Goal: Task Accomplishment & Management: Manage account settings

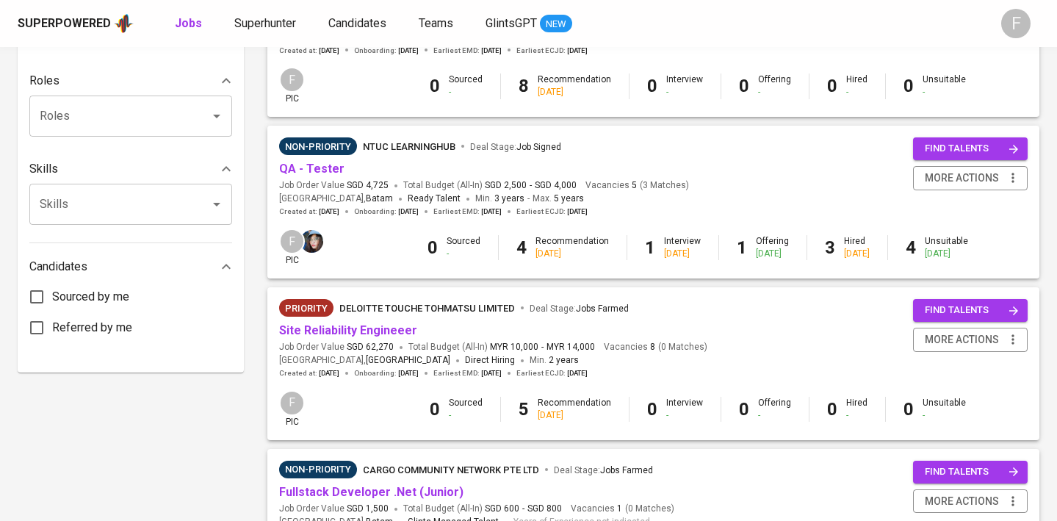
scroll to position [356, 0]
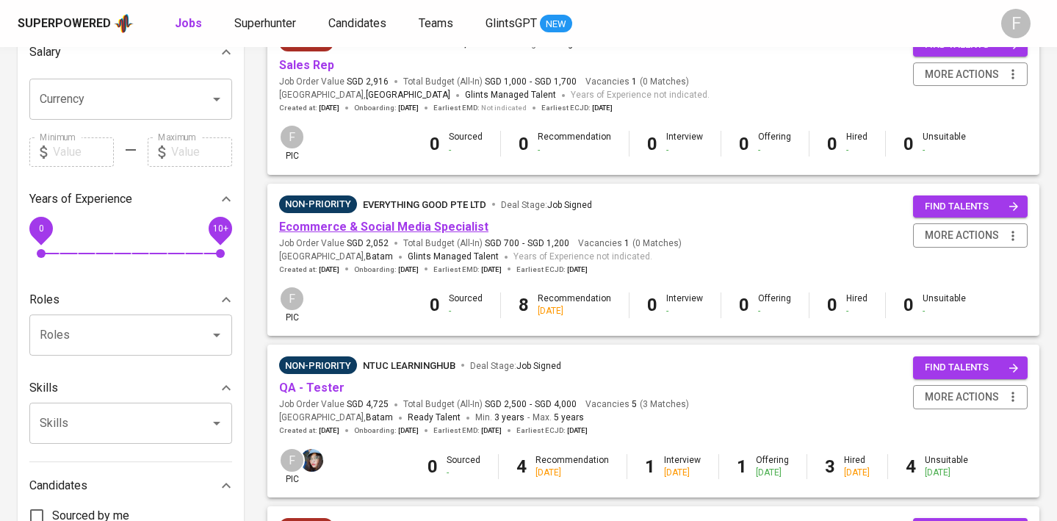
click at [364, 225] on link "Ecommerce & Social Media Specialist" at bounding box center [383, 227] width 209 height 14
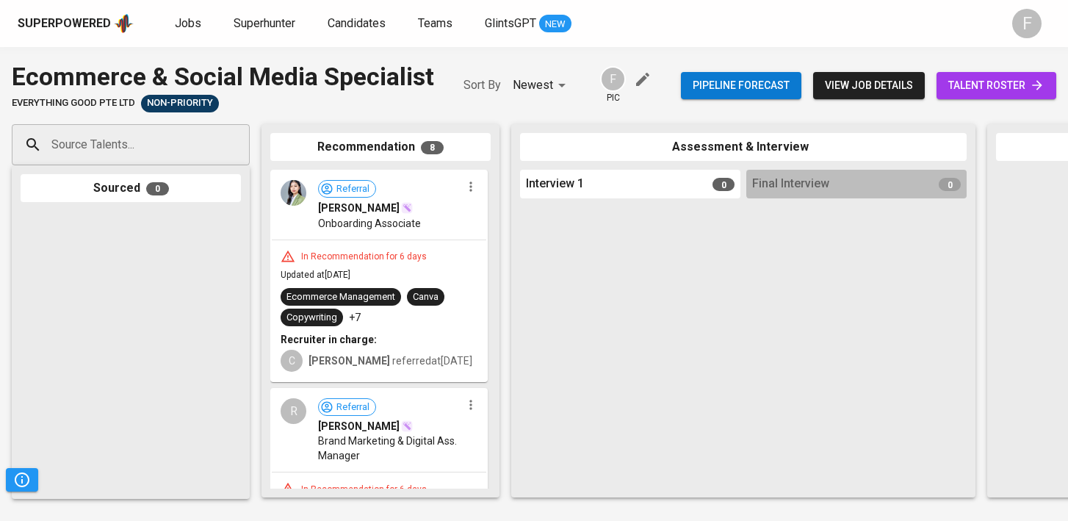
click at [942, 82] on link "talent roster" at bounding box center [997, 85] width 120 height 27
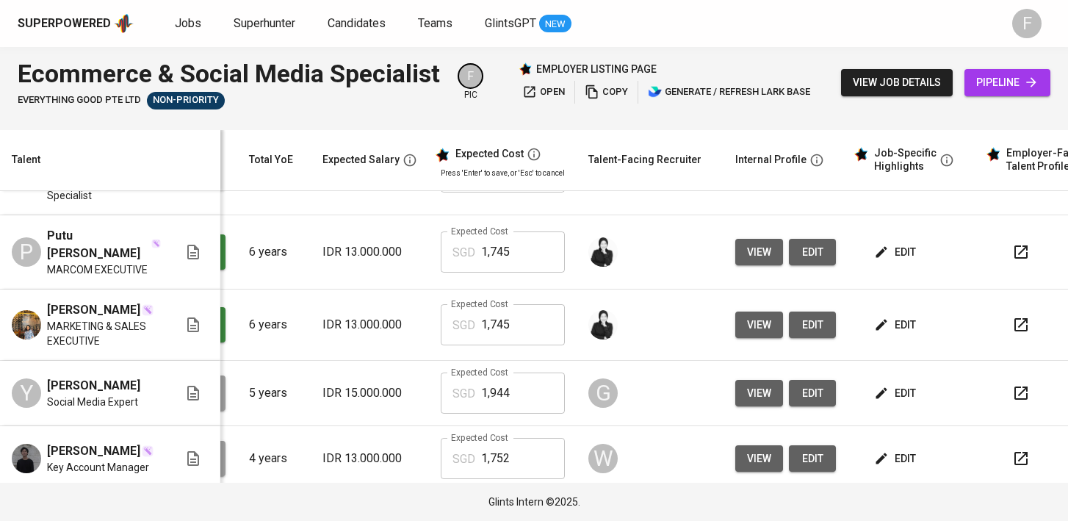
scroll to position [489, 190]
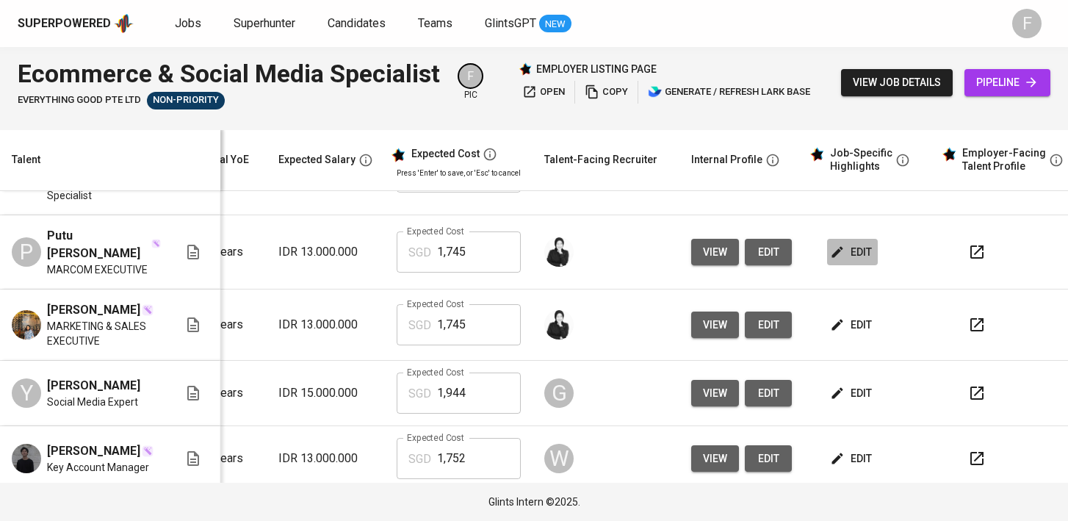
click at [844, 243] on span "edit" at bounding box center [852, 252] width 39 height 18
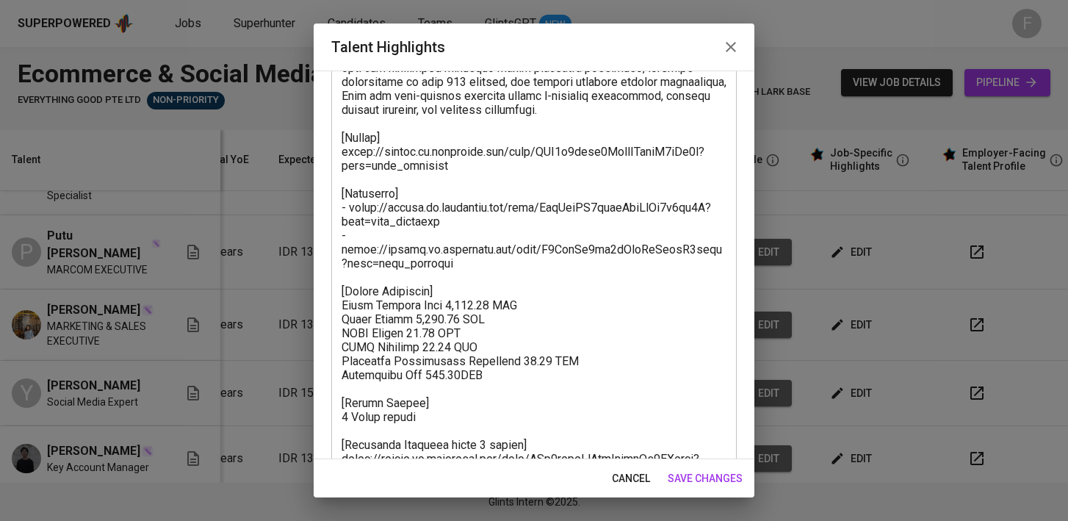
scroll to position [305, 0]
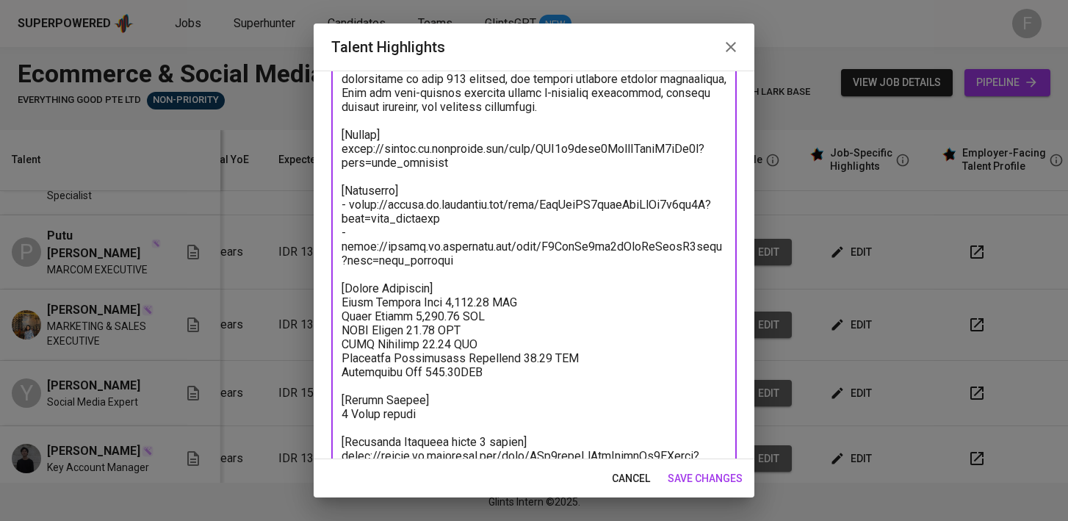
click at [466, 276] on textarea at bounding box center [534, 177] width 385 height 628
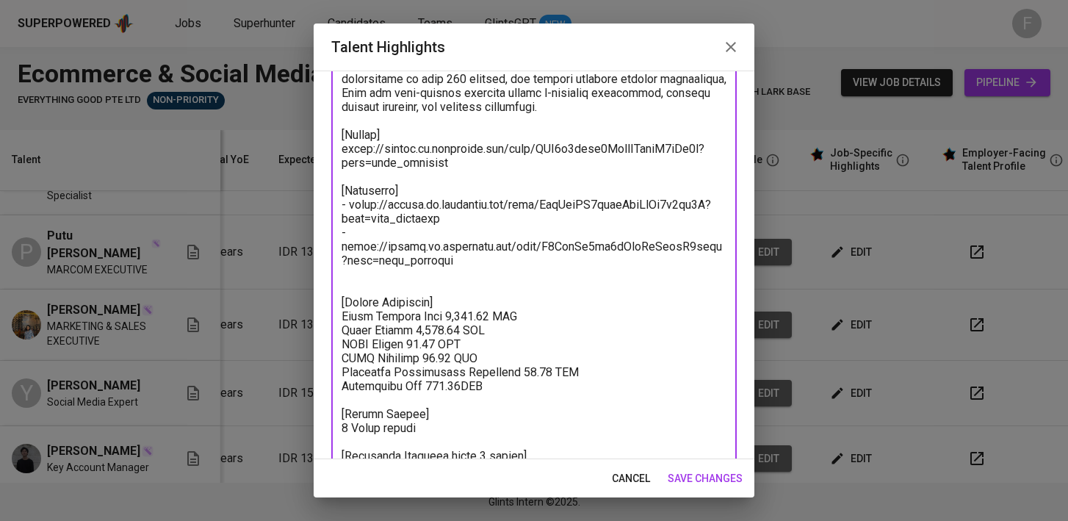
scroll to position [362, 0]
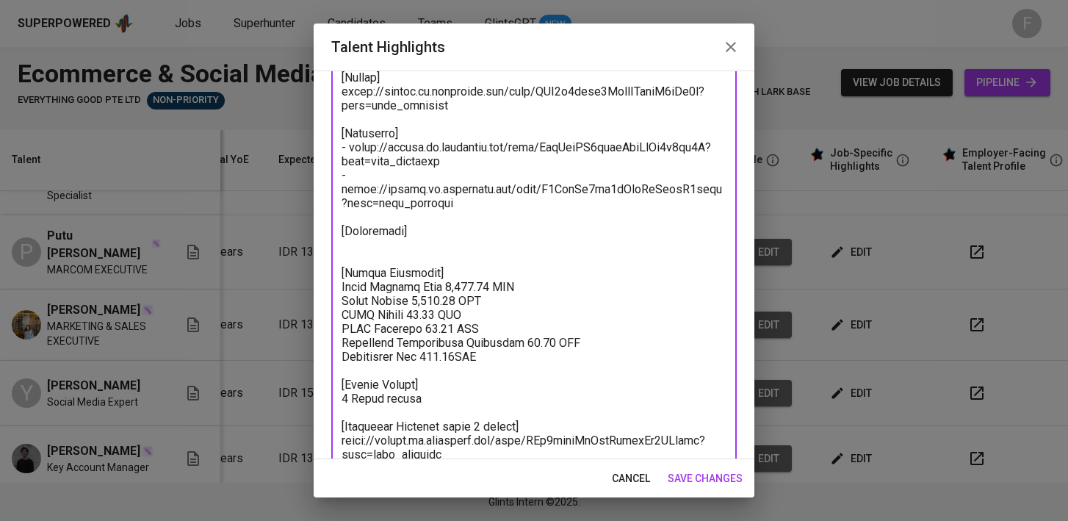
paste textarea "[URL][DOMAIN_NAME]"
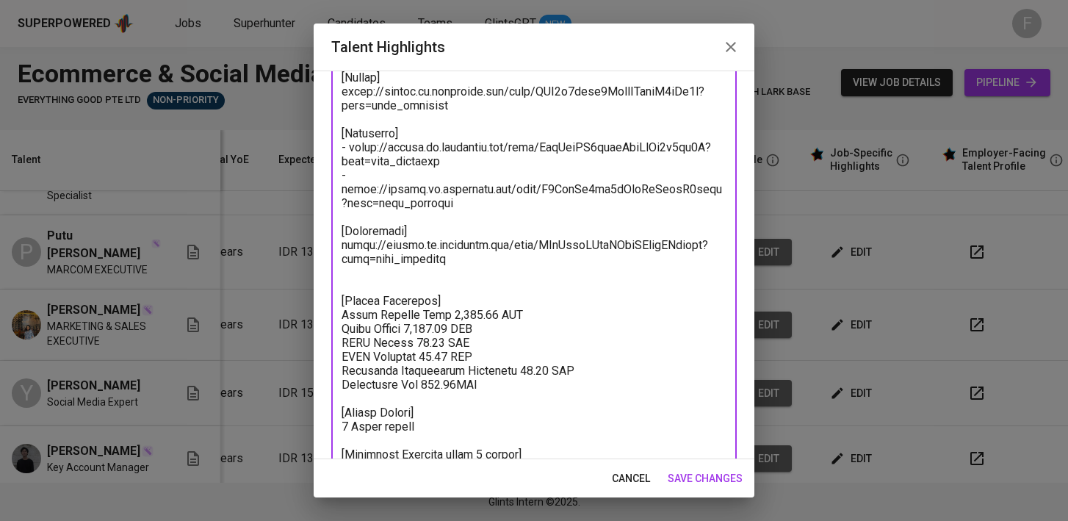
paste textarea "[URL][DOMAIN_NAME]"
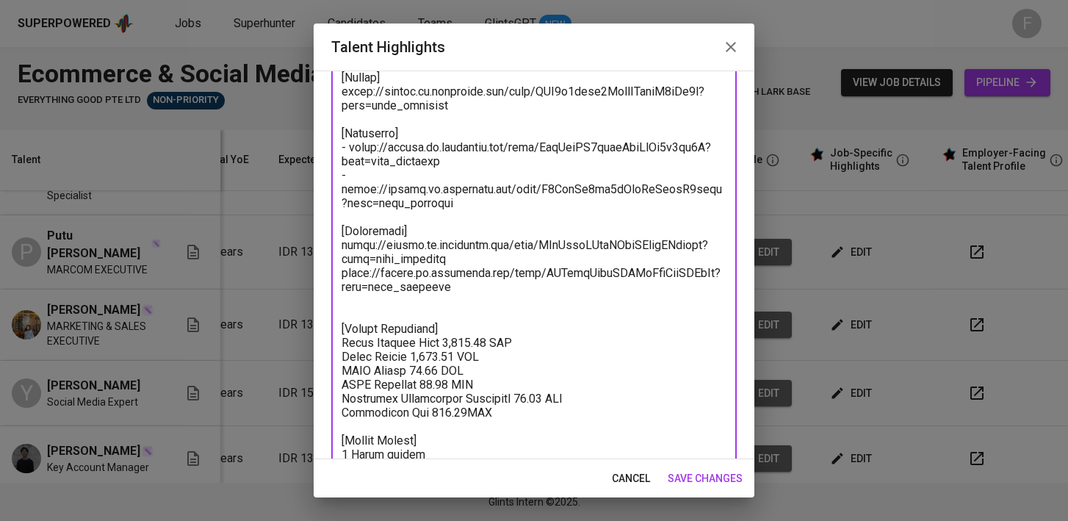
paste textarea "[URL][DOMAIN_NAME]"
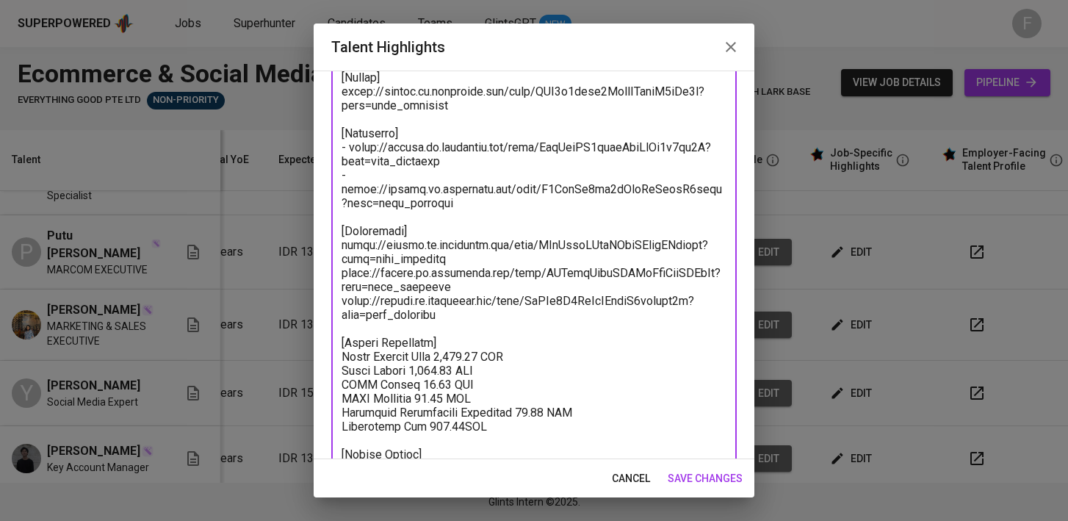
type textarea "[PERSON_NAME] brings over six years of hands-on experience in social media, dig…"
click at [733, 485] on span "save changes" at bounding box center [705, 479] width 75 height 18
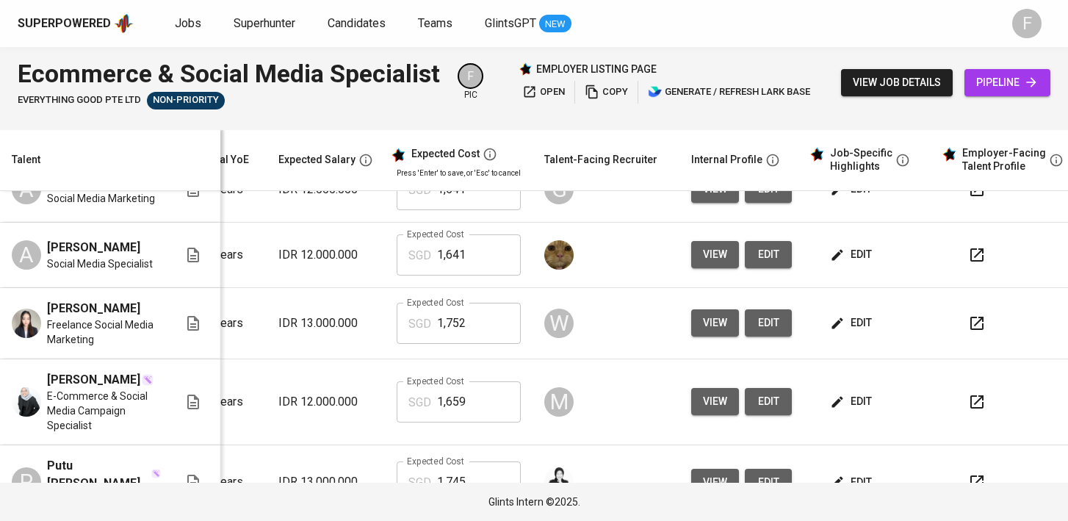
scroll to position [162, 190]
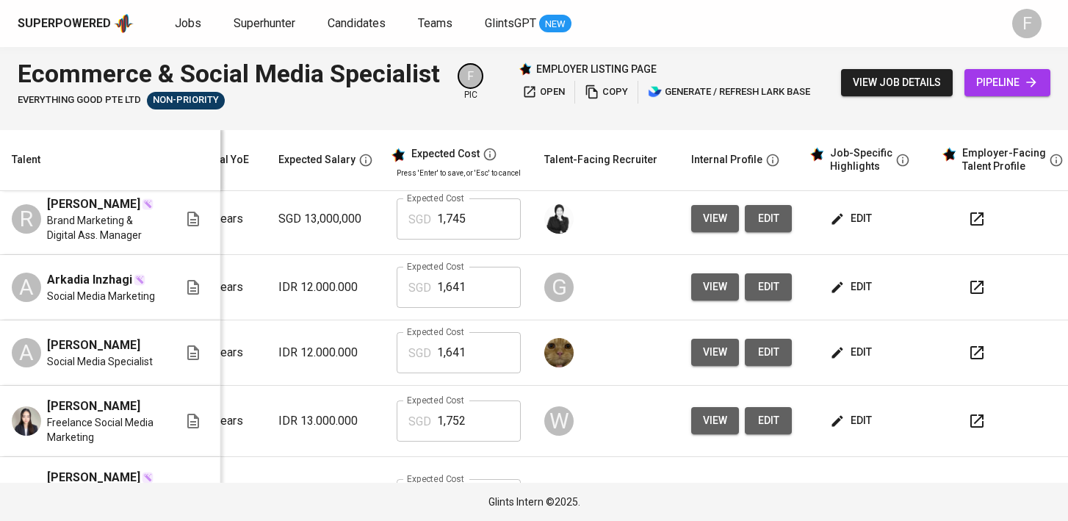
click at [862, 343] on span "edit" at bounding box center [852, 352] width 39 height 18
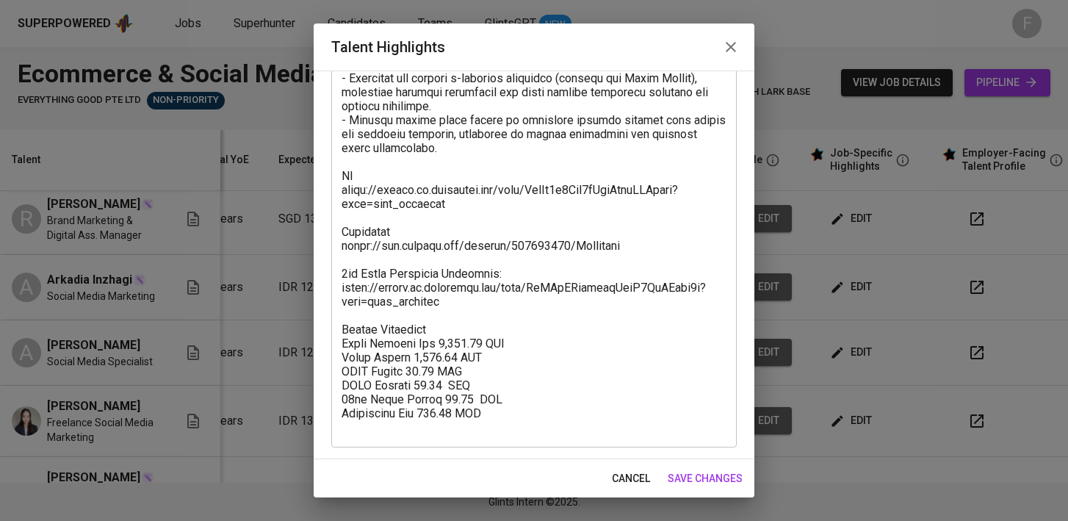
scroll to position [502, 0]
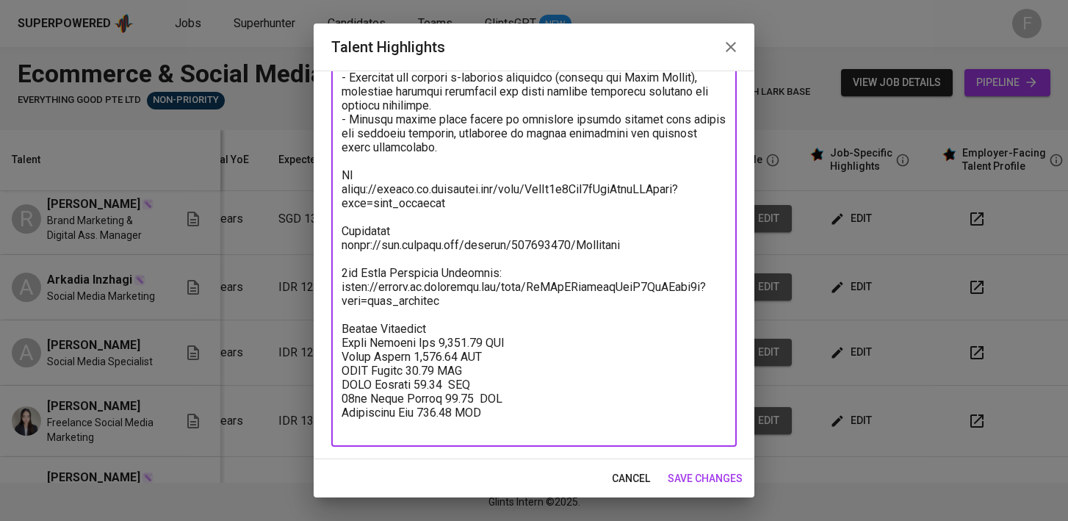
click at [499, 313] on textarea at bounding box center [534, 50] width 385 height 768
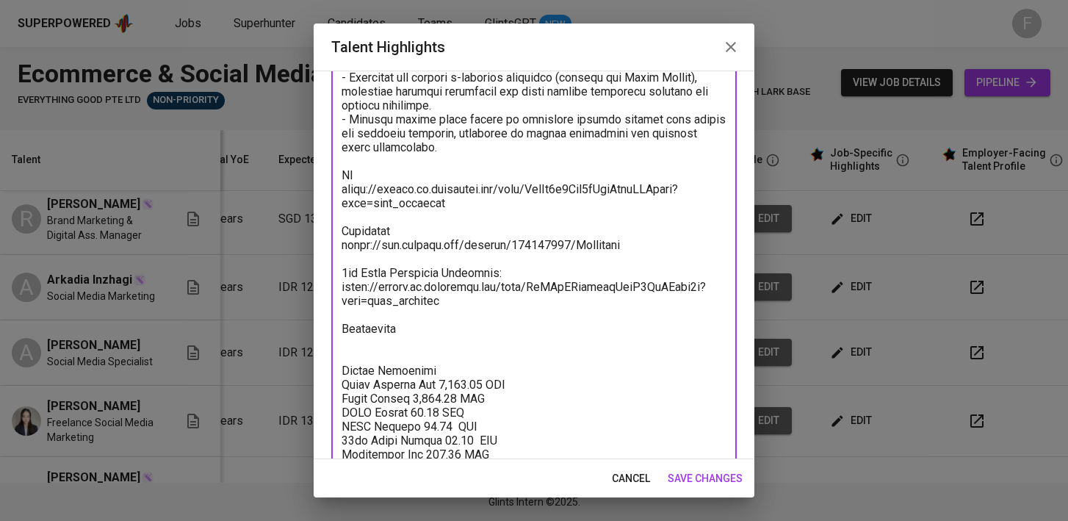
paste textarea "[URL][DOMAIN_NAME]"
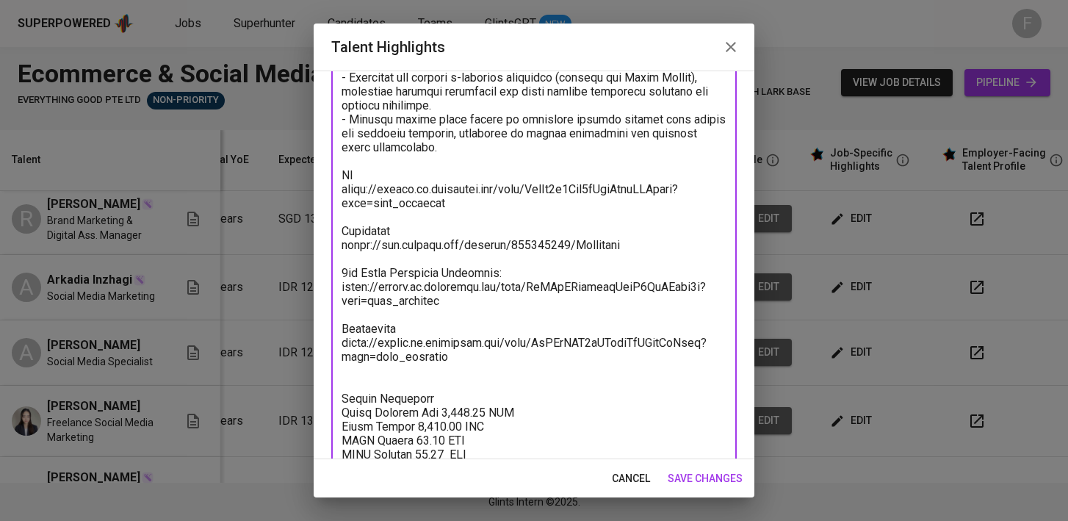
paste textarea "[URL][DOMAIN_NAME]"
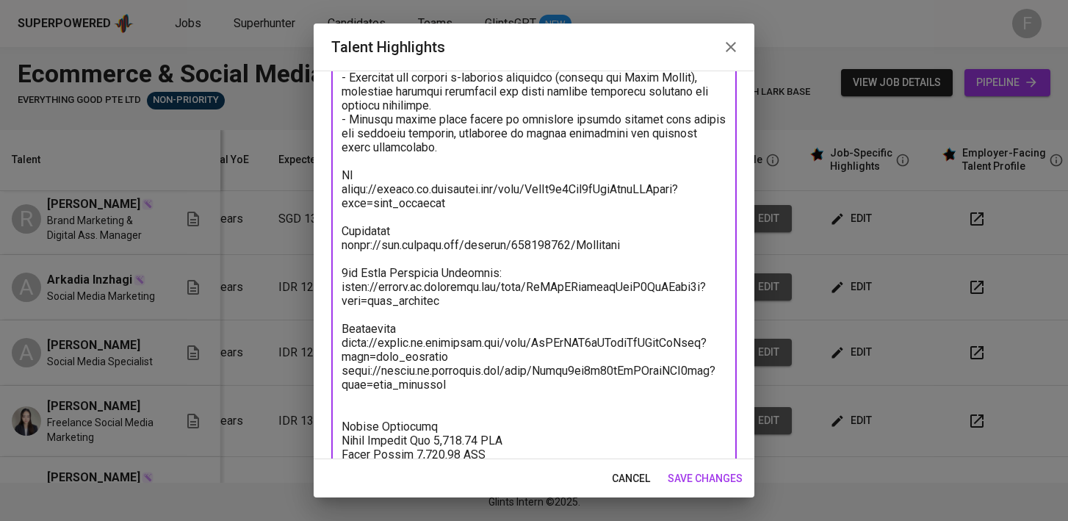
paste textarea "[URL][DOMAIN_NAME]"
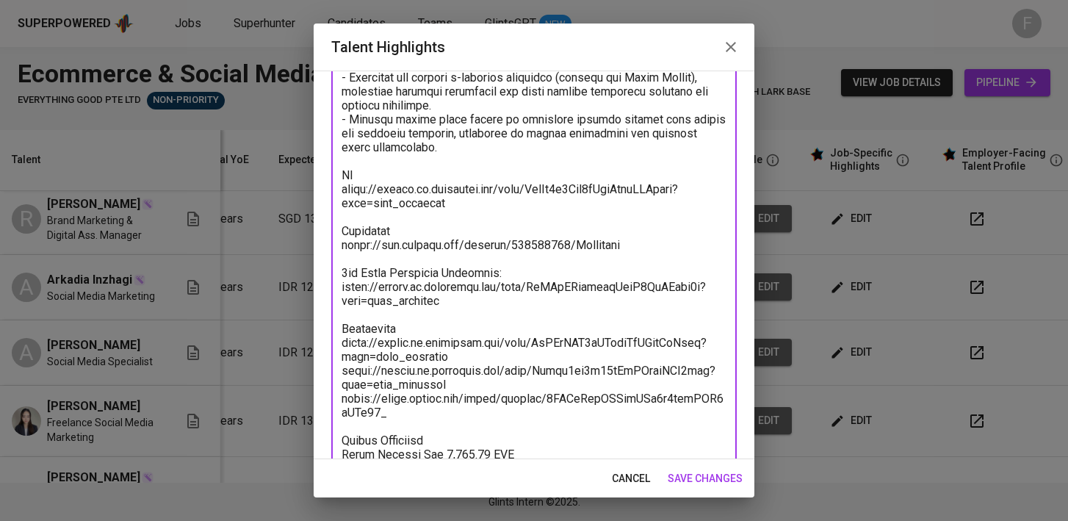
type textarea "Lorem ips dolo sitametc adipisc el seddoe tempo incididunt, utlabor etdolorem, …"
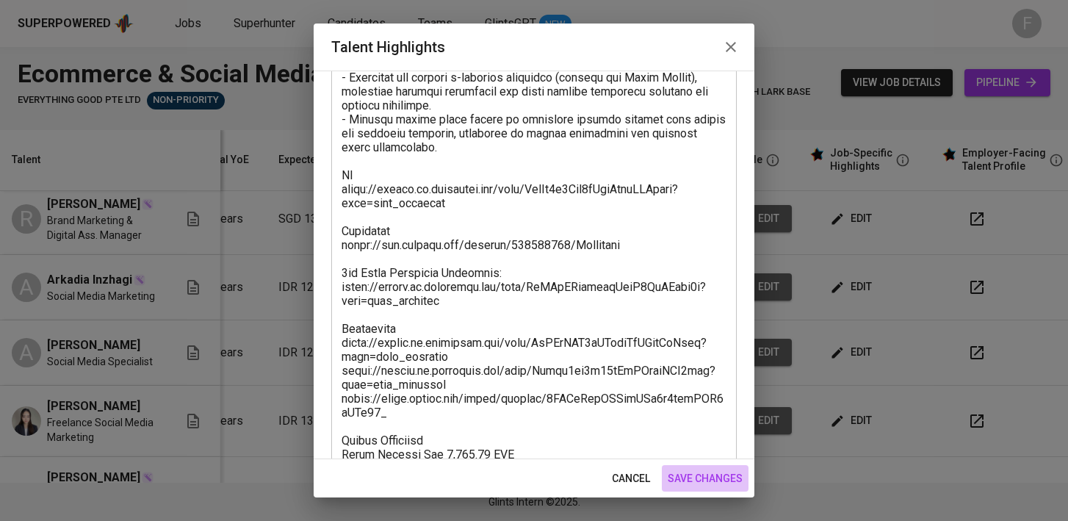
click at [689, 471] on span "save changes" at bounding box center [705, 479] width 75 height 18
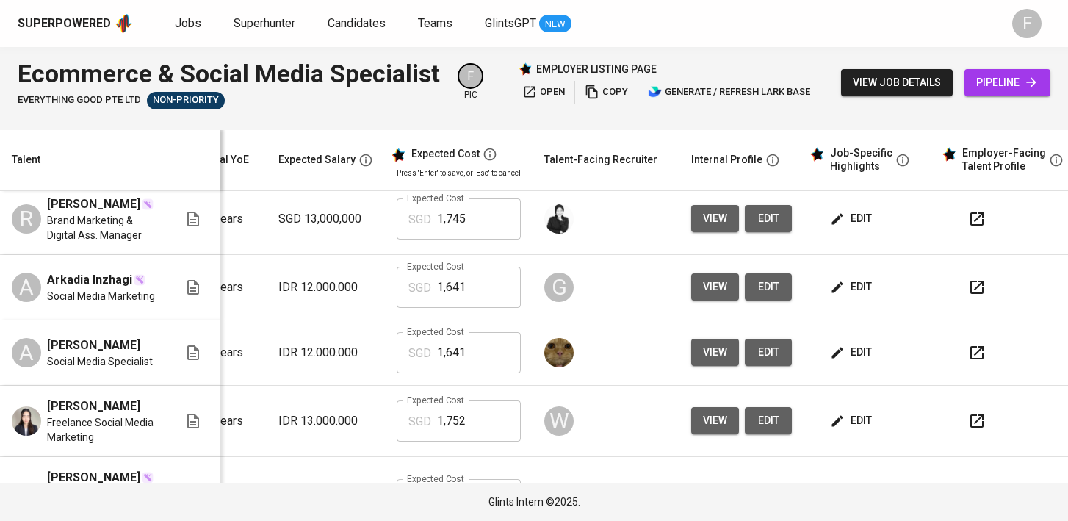
scroll to position [489, 190]
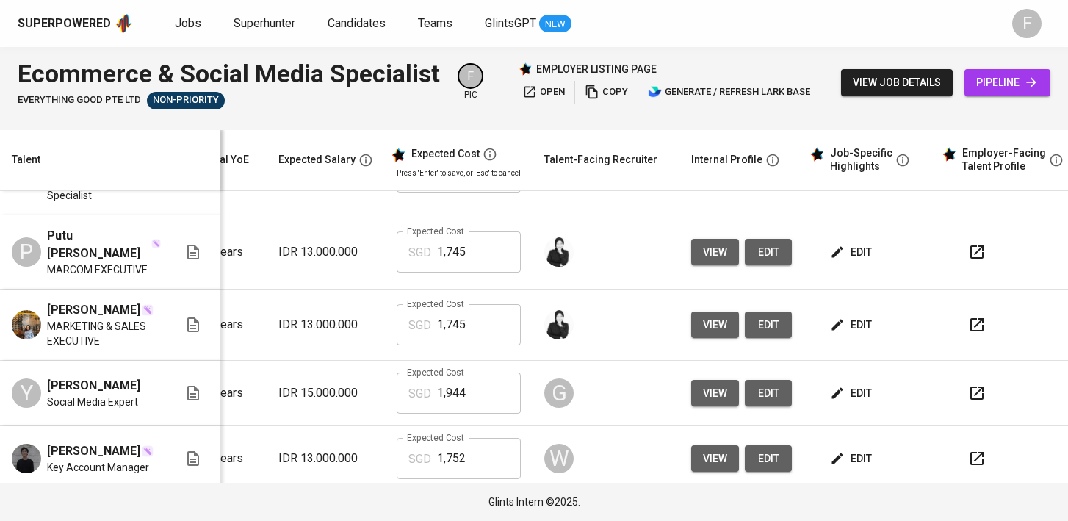
click at [852, 316] on span "edit" at bounding box center [852, 325] width 39 height 18
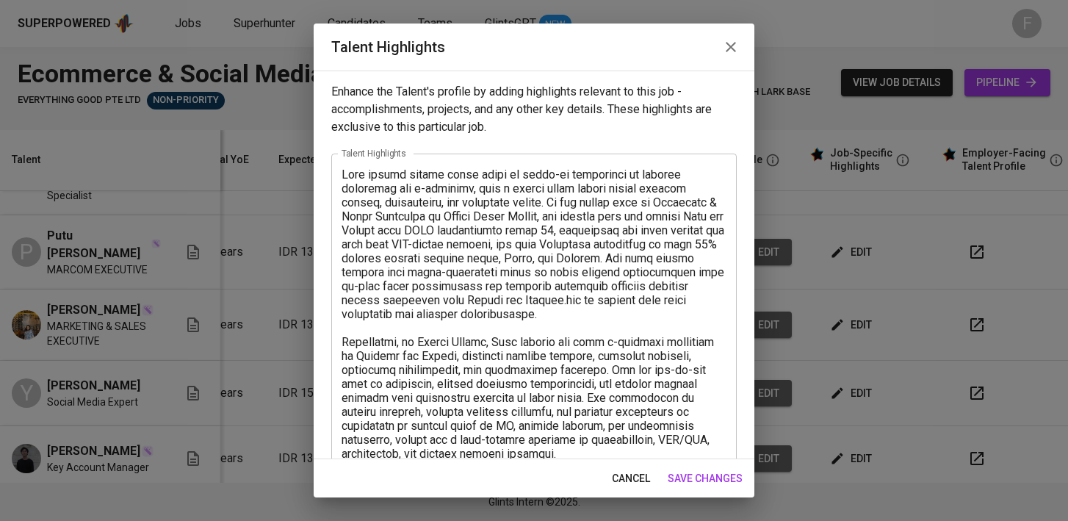
scroll to position [390, 0]
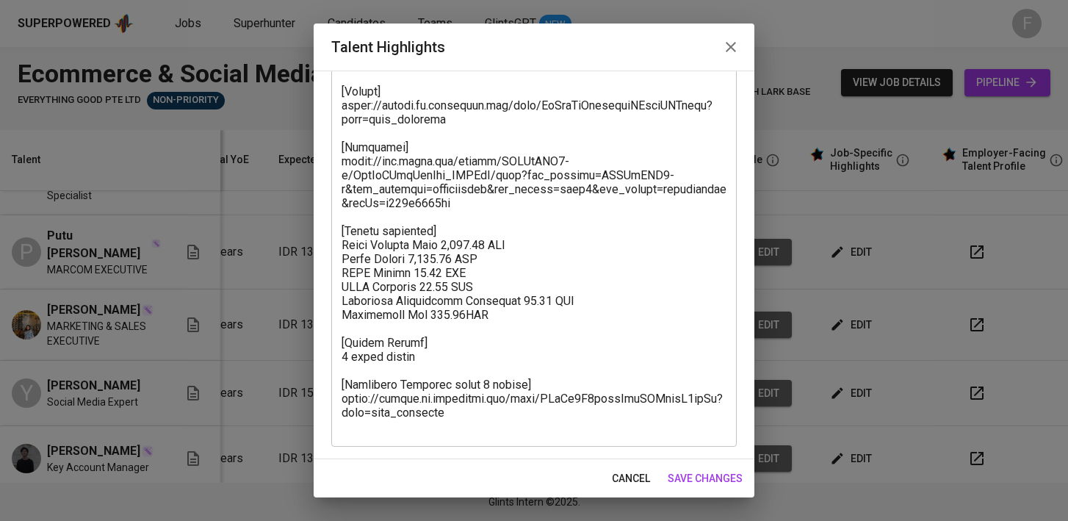
click at [513, 223] on textarea at bounding box center [534, 105] width 385 height 656
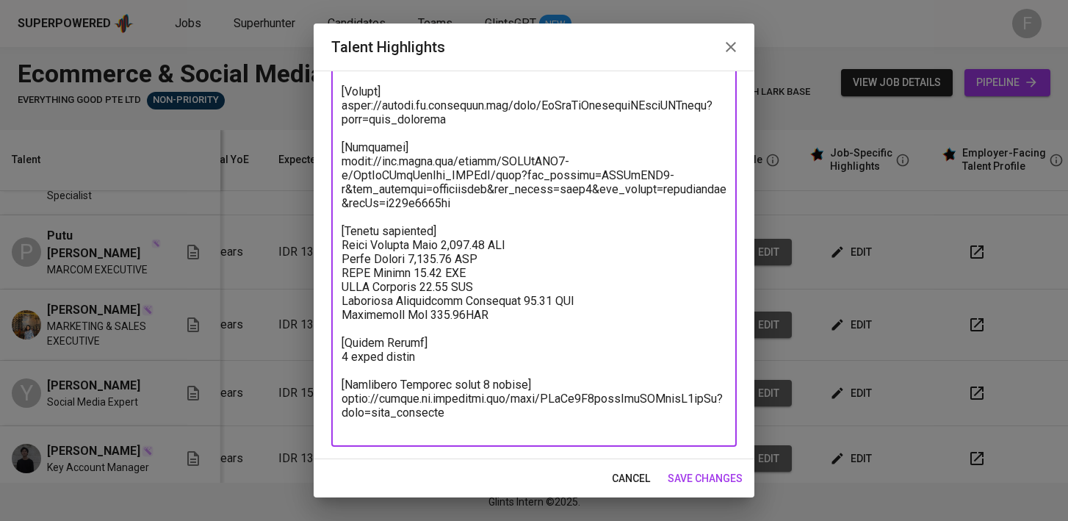
click at [515, 219] on textarea at bounding box center [534, 105] width 385 height 656
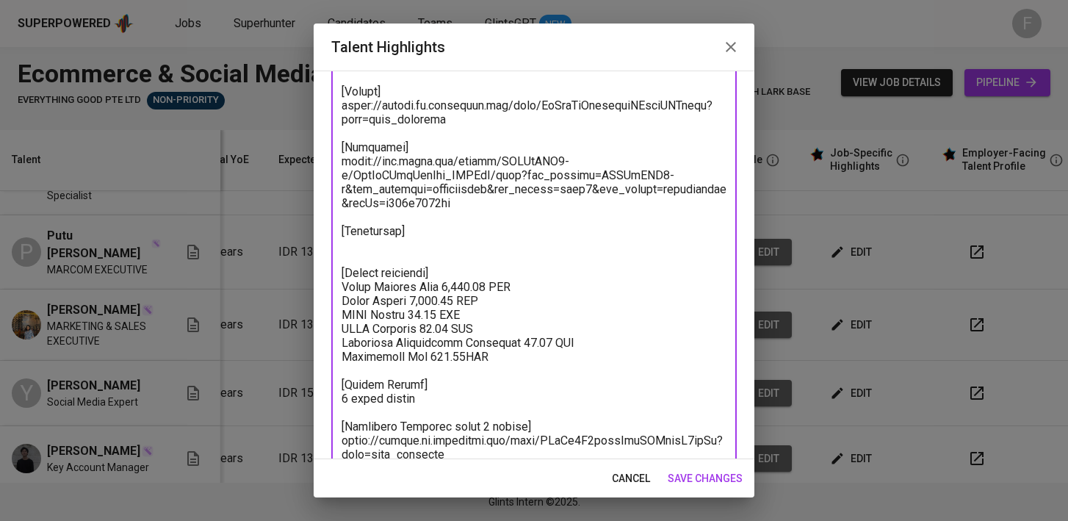
paste textarea "[URL][DOMAIN_NAME]"
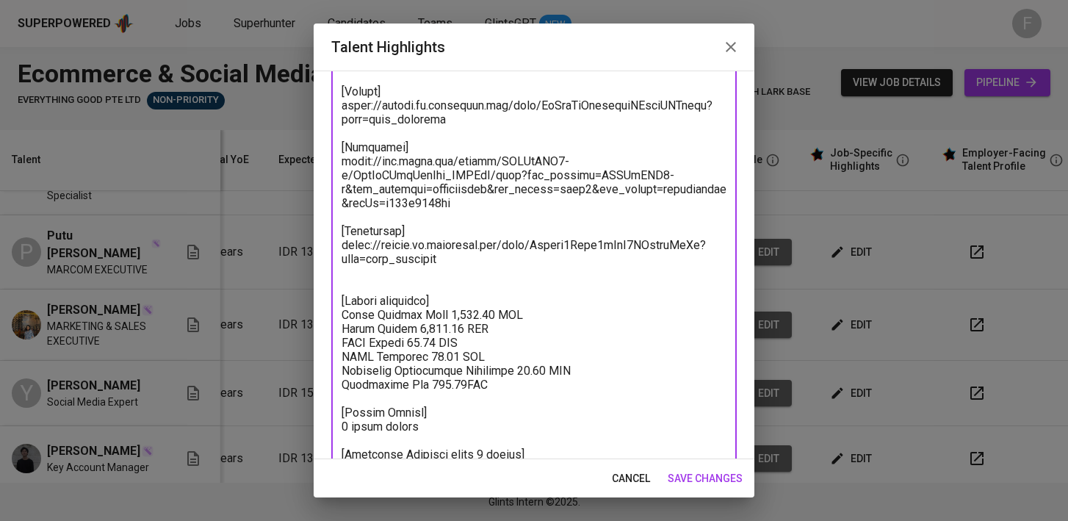
paste textarea "[URL][DOMAIN_NAME]"
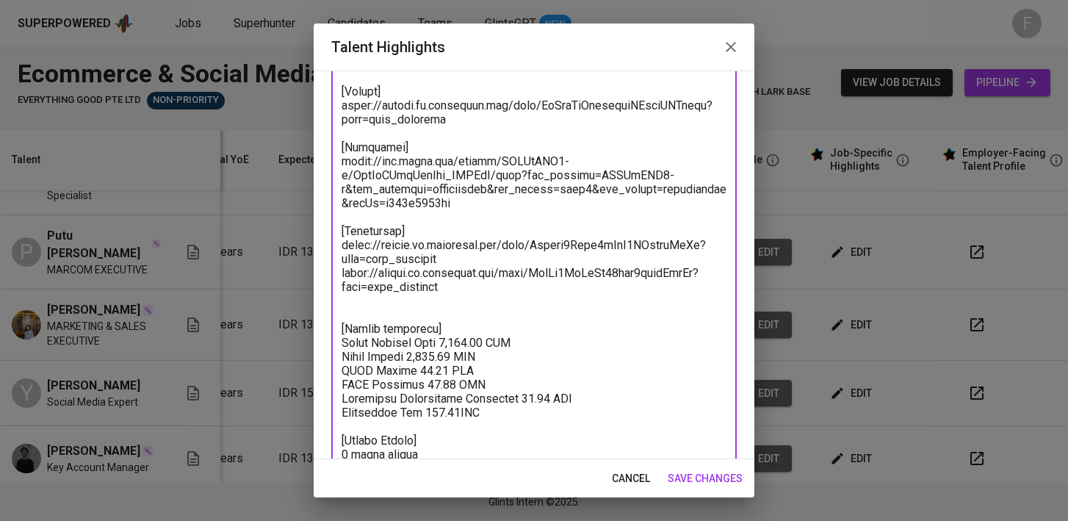
click at [440, 352] on textarea at bounding box center [534, 154] width 385 height 754
click at [484, 306] on textarea at bounding box center [534, 154] width 385 height 754
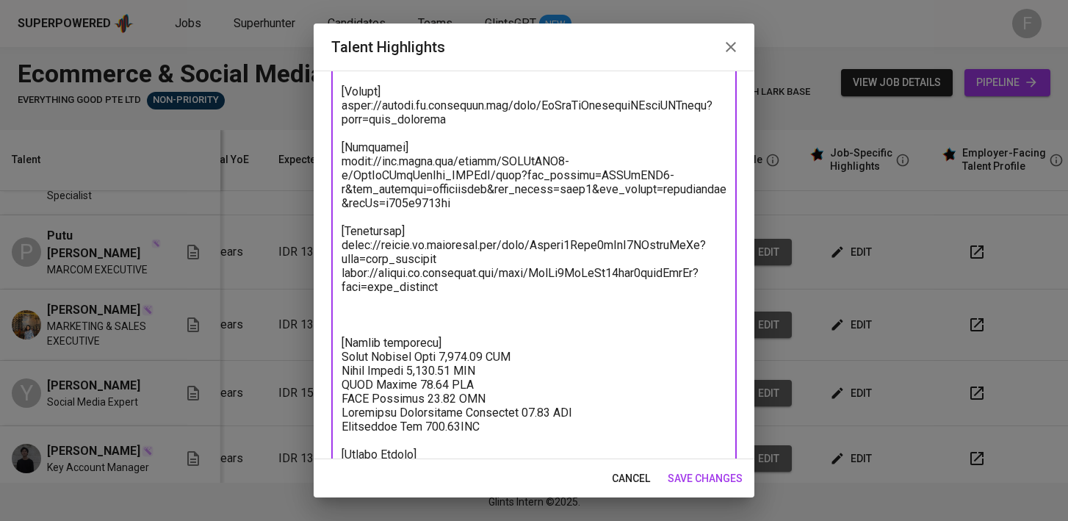
paste textarea "[URL][DOMAIN_NAME]"
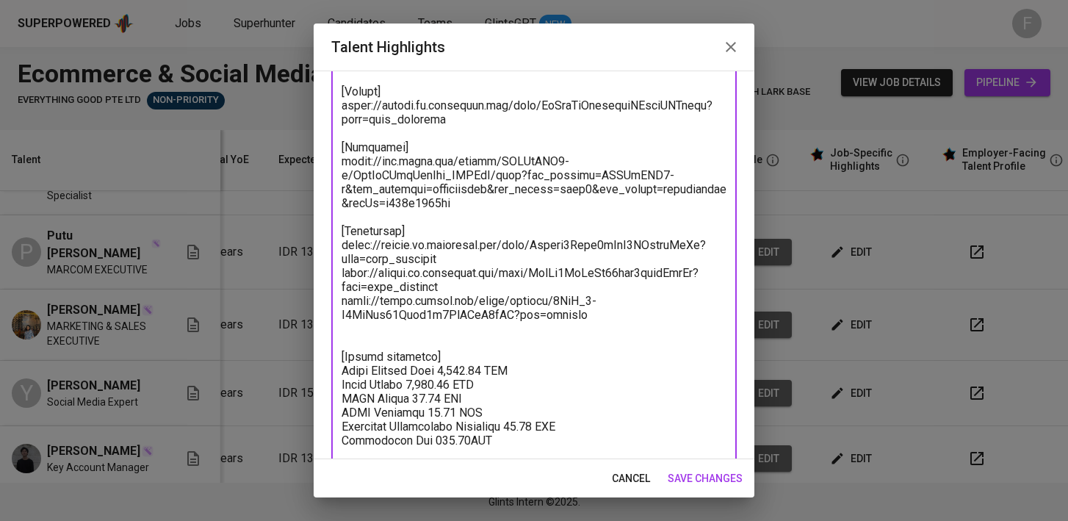
type textarea "[PERSON_NAME] brings nearly seven years of hands-on experience in digital marke…"
click at [736, 478] on span "save changes" at bounding box center [705, 479] width 75 height 18
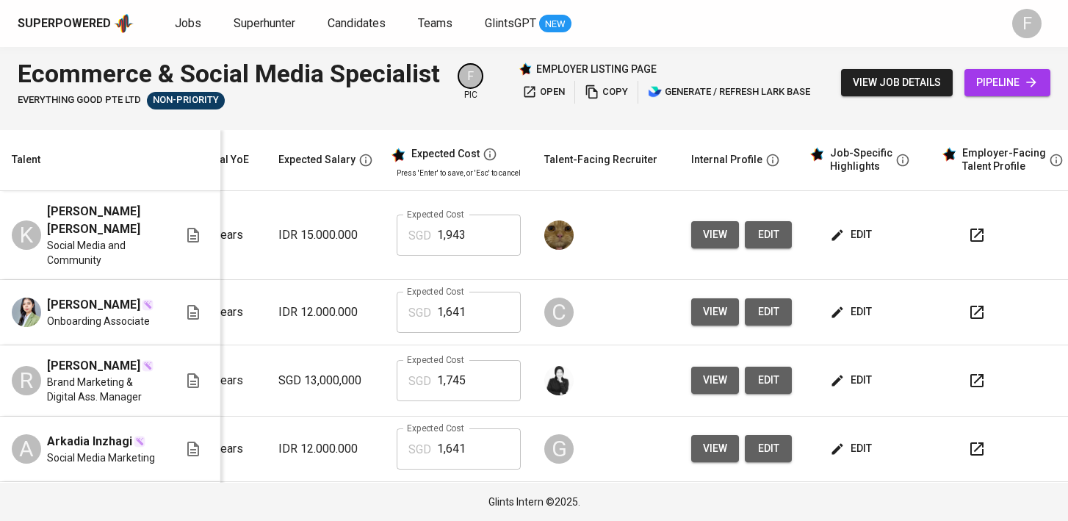
scroll to position [0, 0]
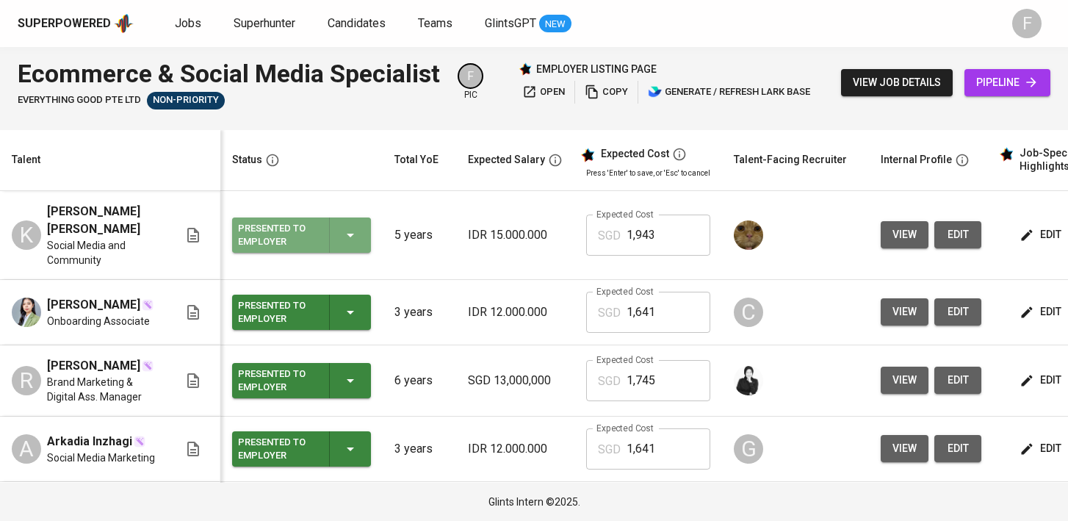
click at [340, 223] on div "Presented to Employer" at bounding box center [301, 235] width 127 height 35
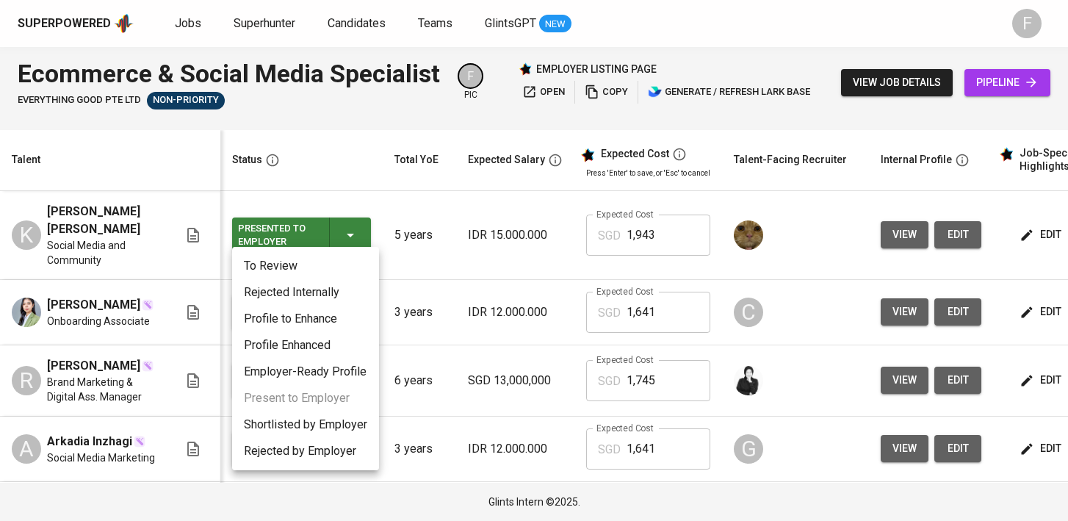
click at [259, 286] on li "Rejected Internally" at bounding box center [305, 292] width 147 height 26
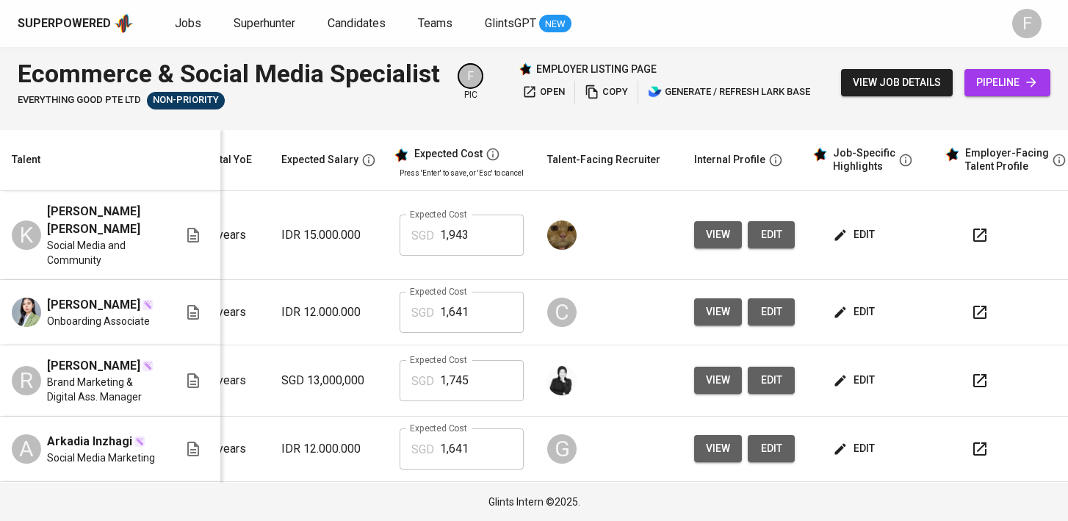
scroll to position [0, 187]
click at [977, 363] on button "button" at bounding box center [980, 380] width 35 height 35
click at [971, 440] on icon "button" at bounding box center [980, 449] width 18 height 18
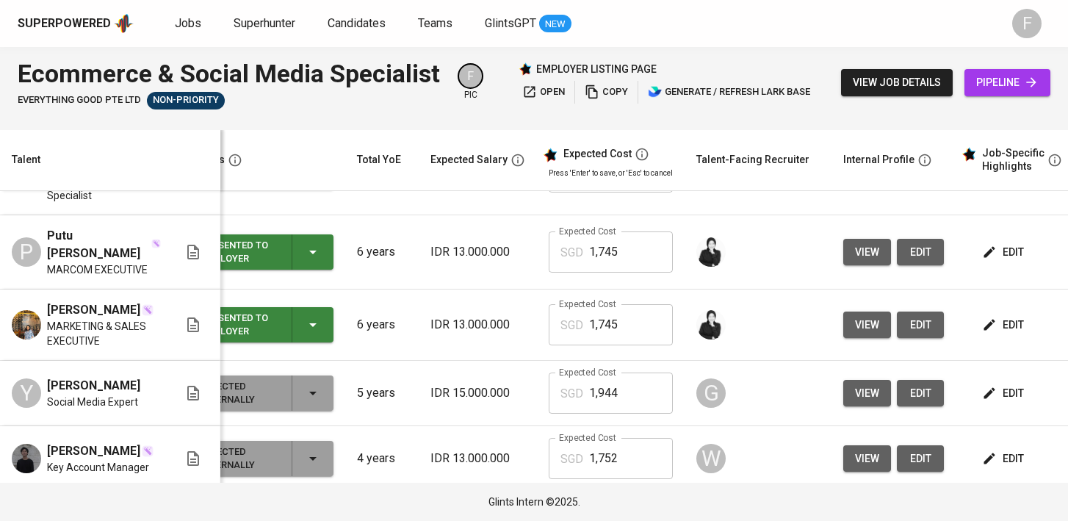
scroll to position [489, 0]
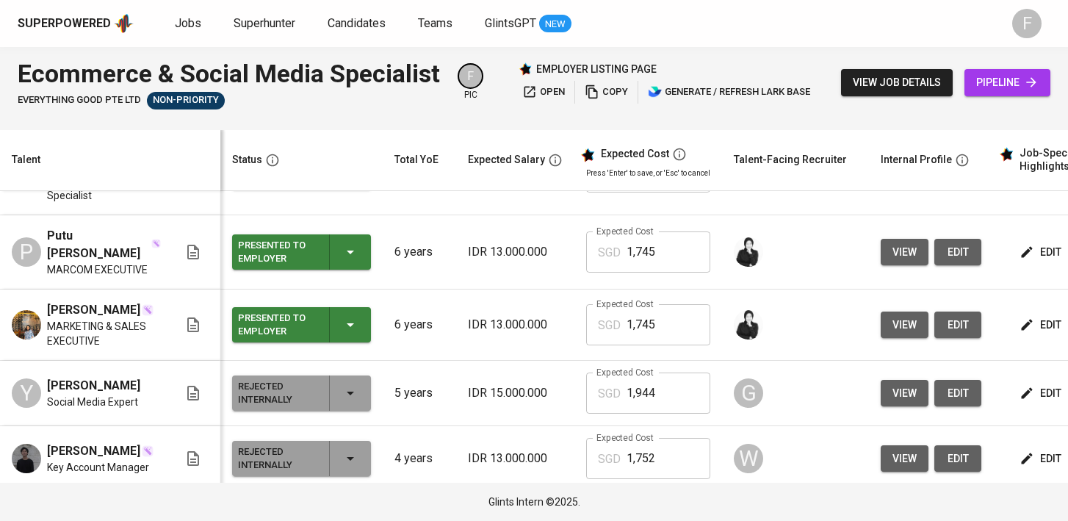
click at [234, 110] on div "Ecommerce & Social Media Specialist Everything good Pte Ltd Non-Priority F pic …" at bounding box center [534, 82] width 1068 height 71
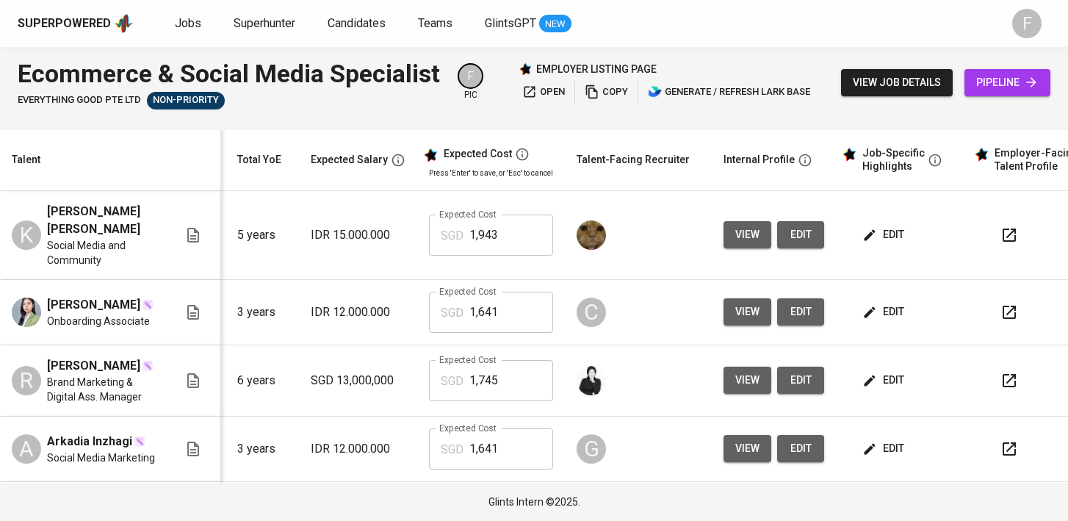
scroll to position [0, 200]
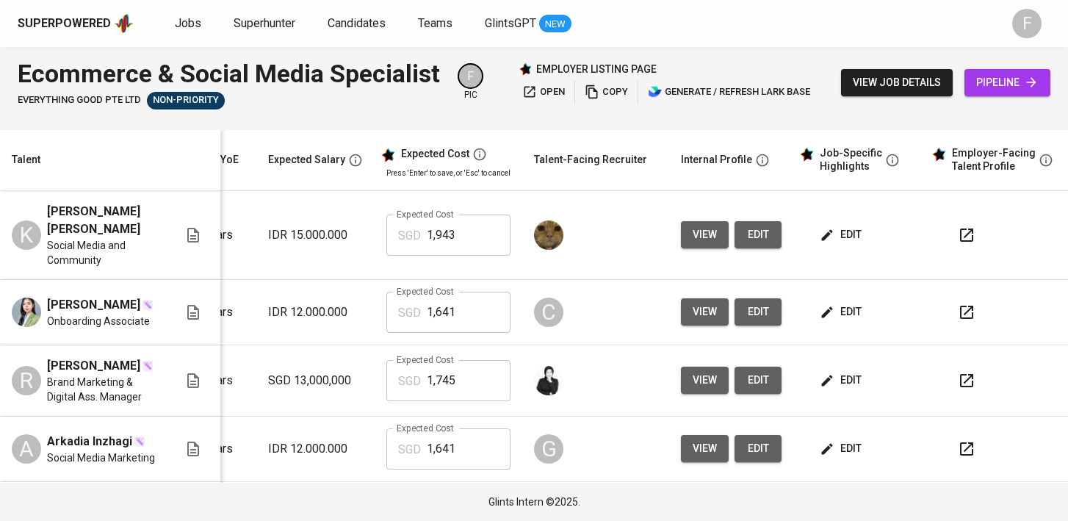
click at [961, 372] on icon "button" at bounding box center [967, 381] width 18 height 18
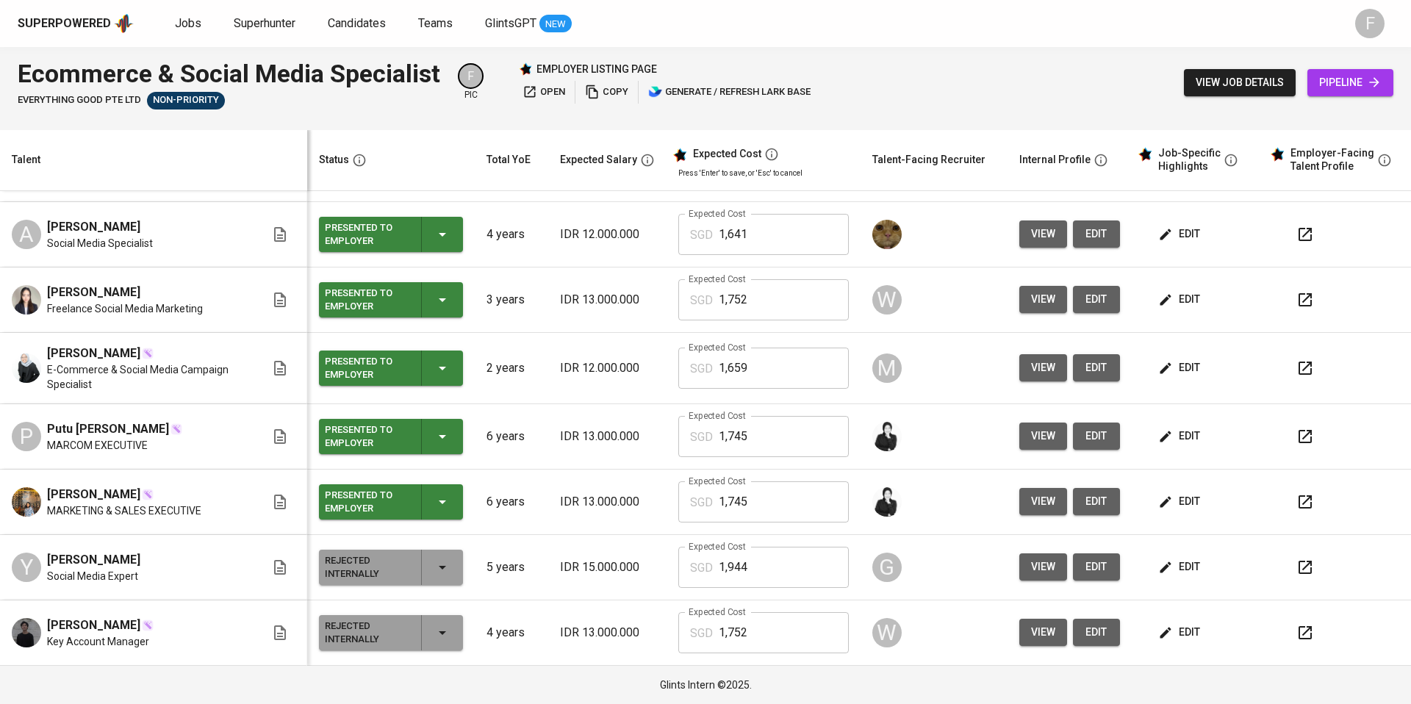
scroll to position [251, 0]
click at [598, 93] on icon "button" at bounding box center [592, 91] width 12 height 13
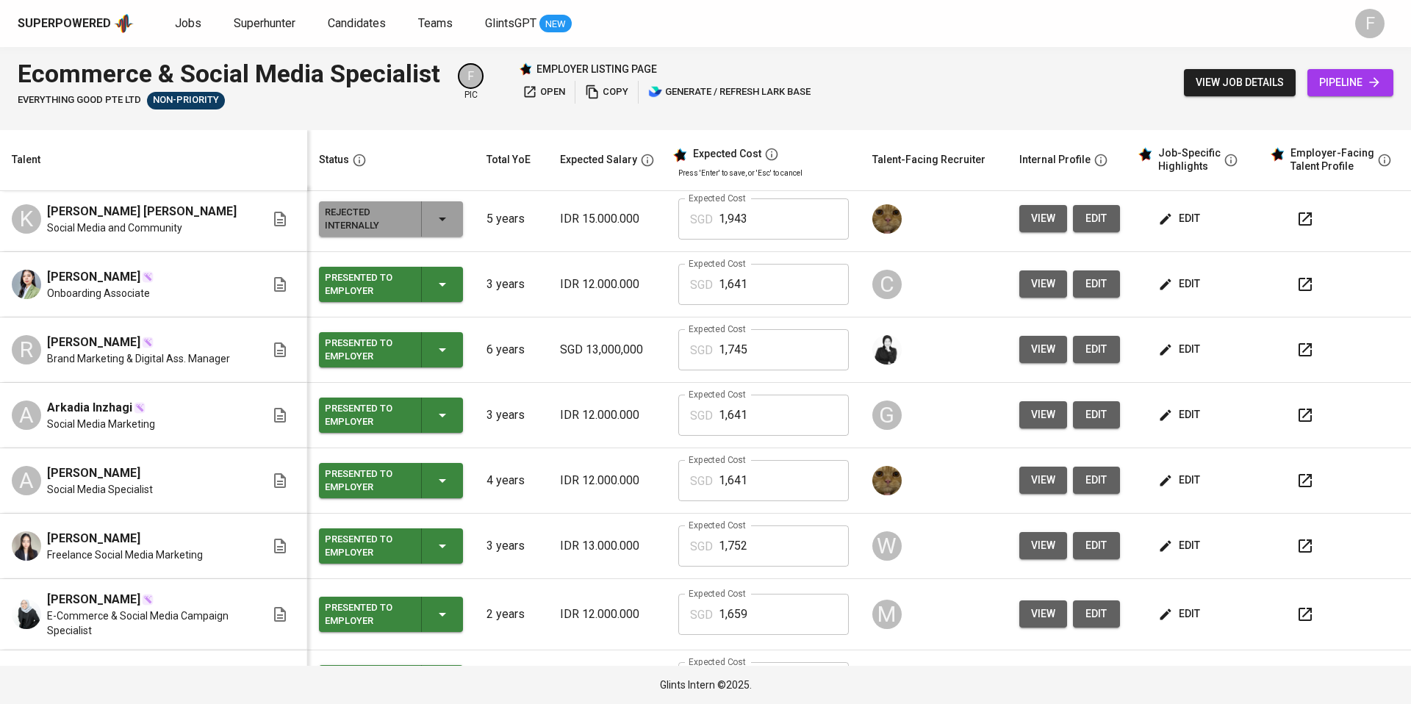
scroll to position [0, 0]
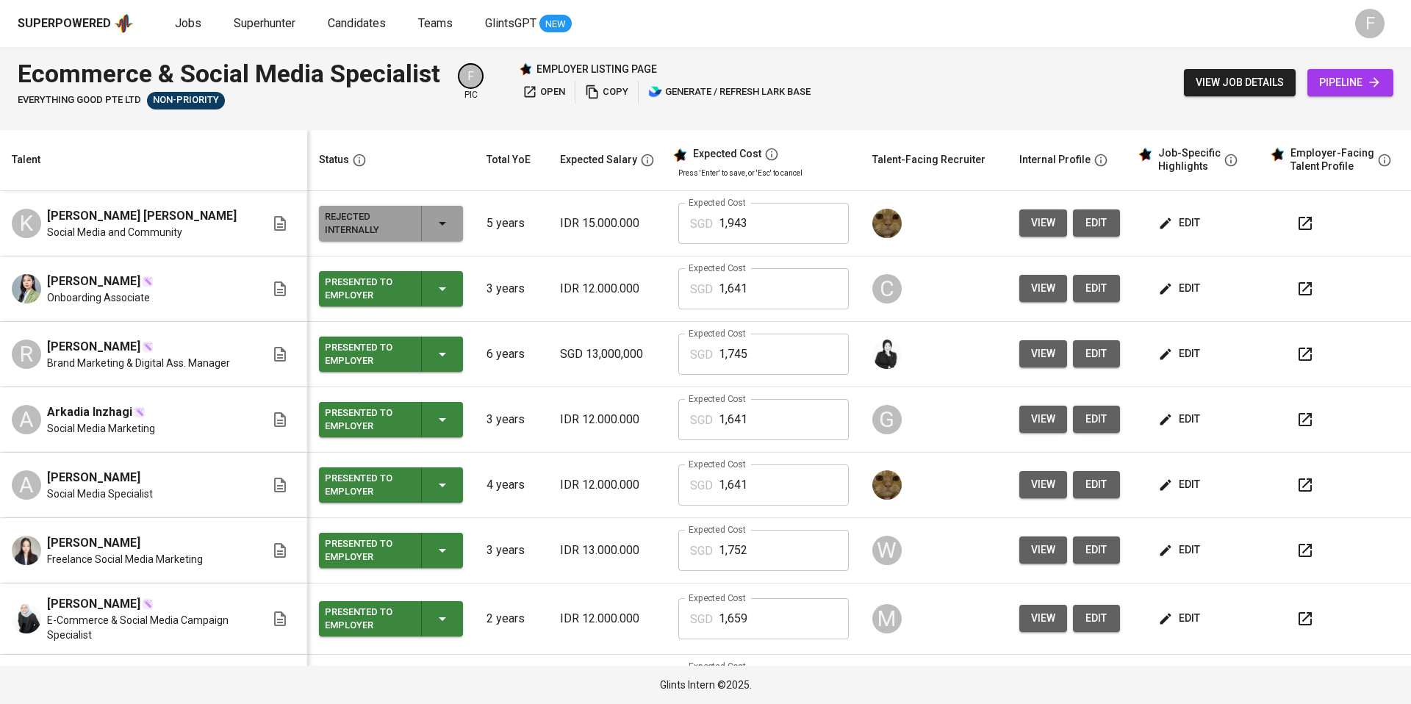
click at [619, 96] on span "copy" at bounding box center [606, 92] width 43 height 17
click at [181, 21] on span "Jobs" at bounding box center [188, 23] width 26 height 14
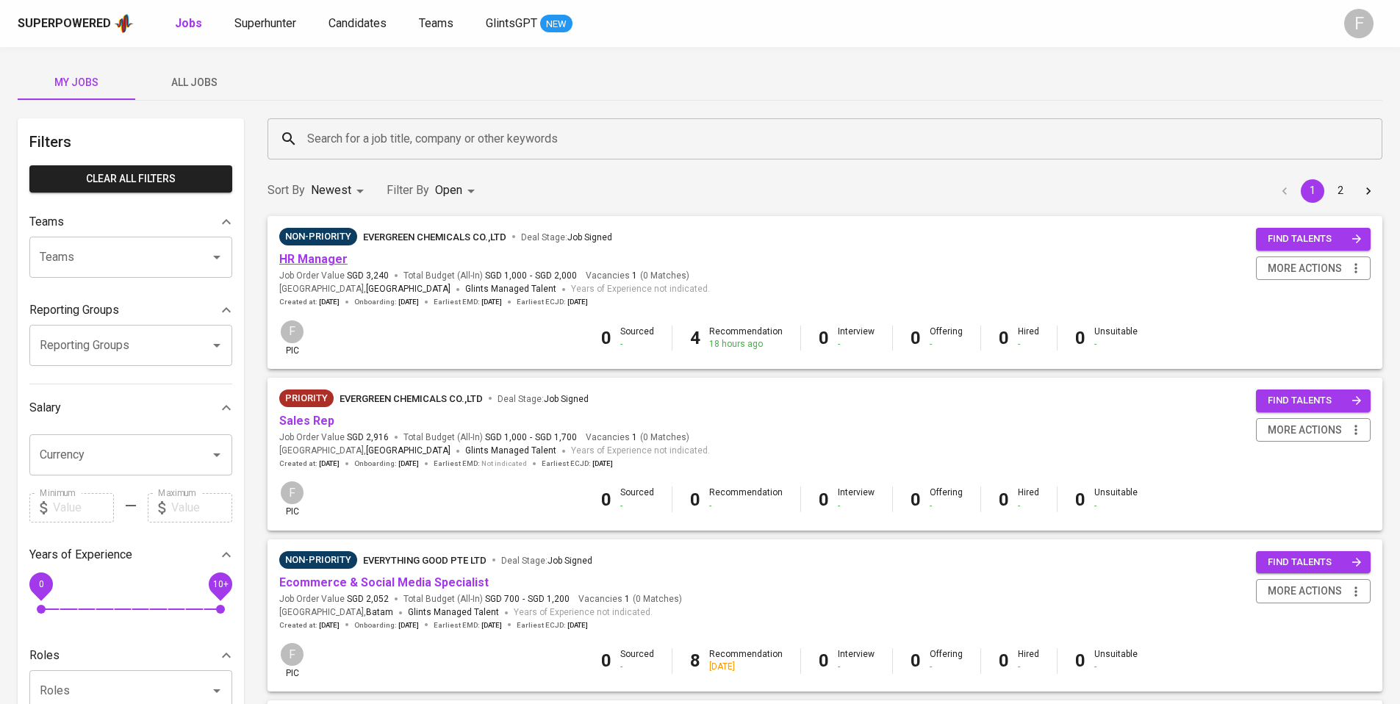
click at [298, 256] on link "HR Manager" at bounding box center [313, 259] width 68 height 14
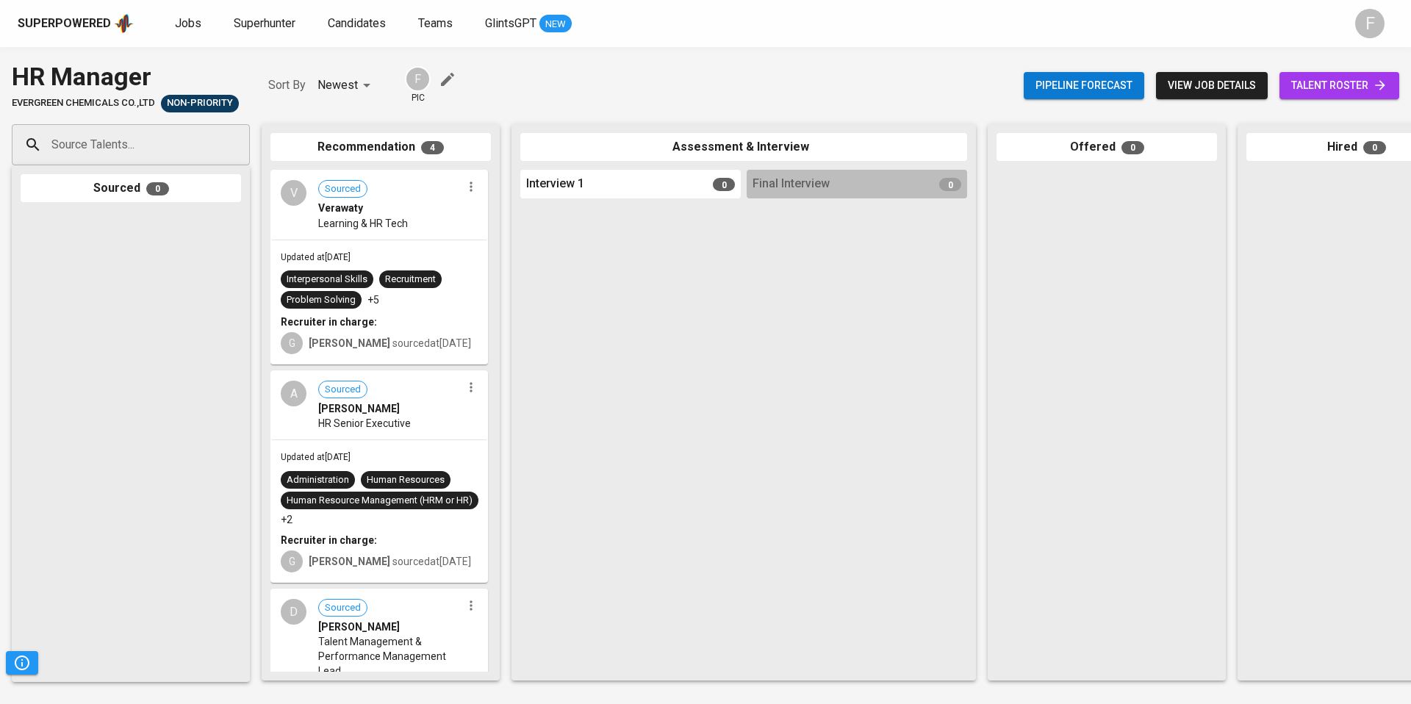
click at [1057, 82] on span "talent roster" at bounding box center [1339, 85] width 96 height 18
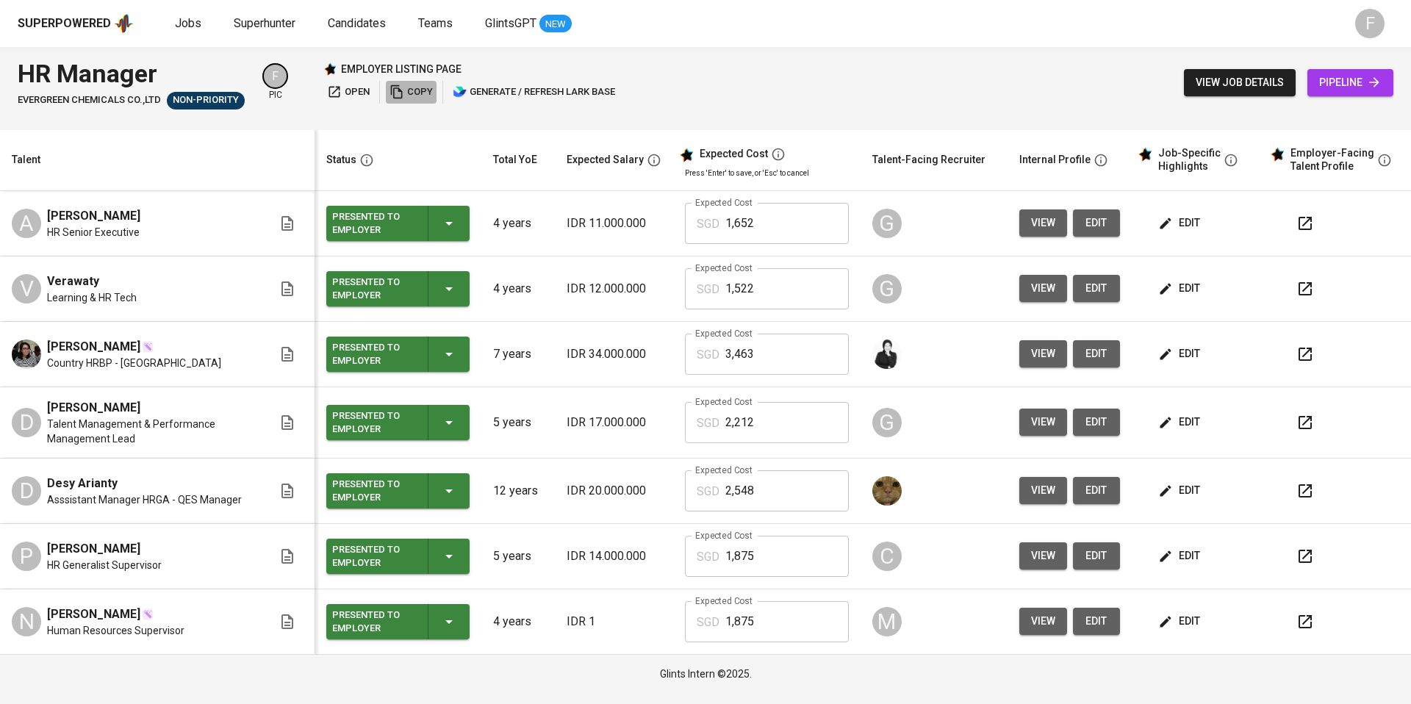
click at [415, 91] on span "copy" at bounding box center [410, 92] width 43 height 17
